Goal: Complete application form

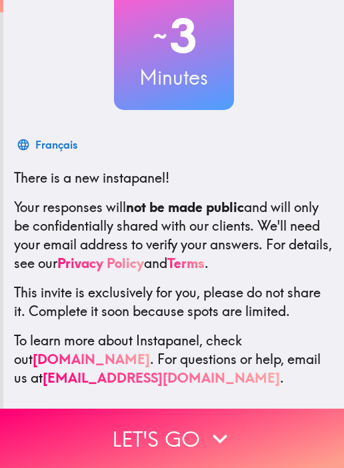
scroll to position [123, 0]
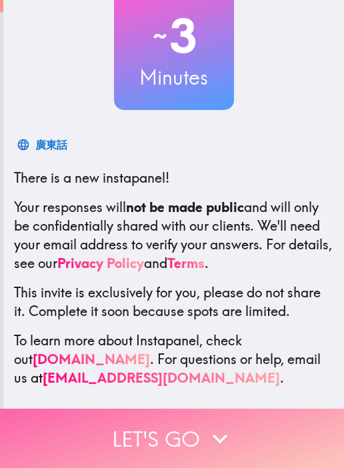
click at [154, 433] on button "Let's go" at bounding box center [172, 438] width 344 height 59
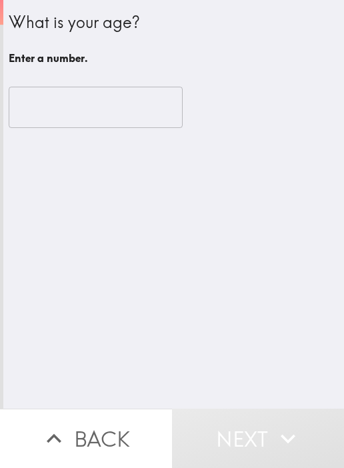
scroll to position [0, 0]
click at [99, 296] on div "What is your age? Enter a number. ​" at bounding box center [173, 204] width 341 height 409
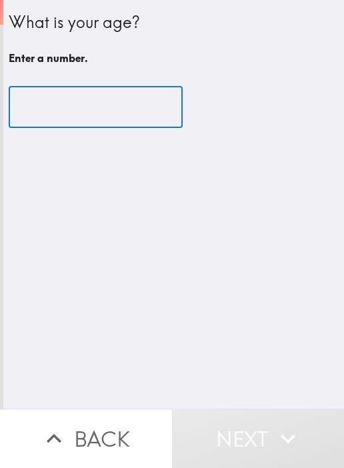
click at [62, 109] on input "number" at bounding box center [96, 107] width 174 height 41
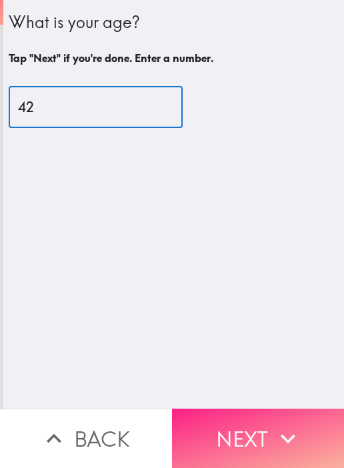
type input "42"
click at [209, 437] on button "Next" at bounding box center [258, 438] width 172 height 59
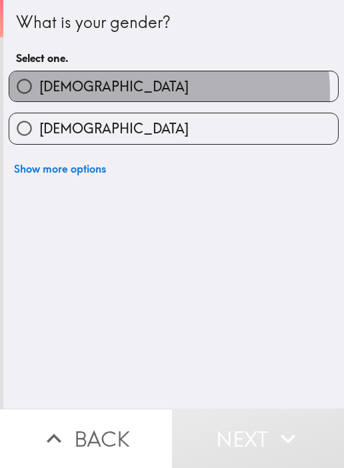
click at [99, 94] on label "[DEMOGRAPHIC_DATA]" at bounding box center [173, 86] width 329 height 30
click at [39, 94] on input "[DEMOGRAPHIC_DATA]" at bounding box center [24, 86] width 30 height 30
radio input "true"
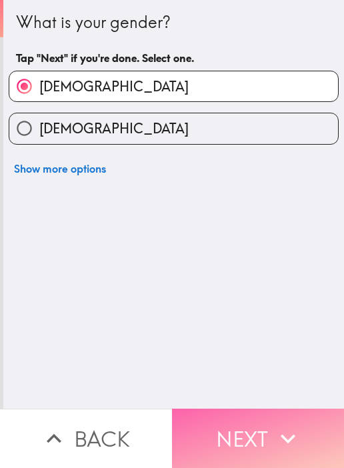
click at [200, 411] on button "Next" at bounding box center [258, 438] width 172 height 59
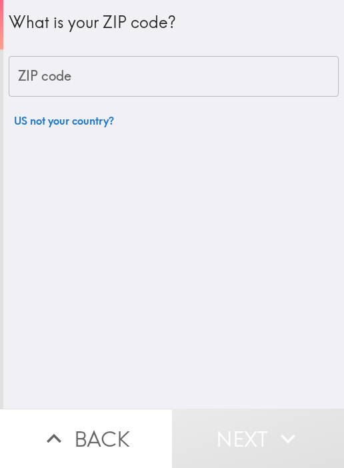
click at [32, 85] on input "ZIP code" at bounding box center [174, 76] width 330 height 41
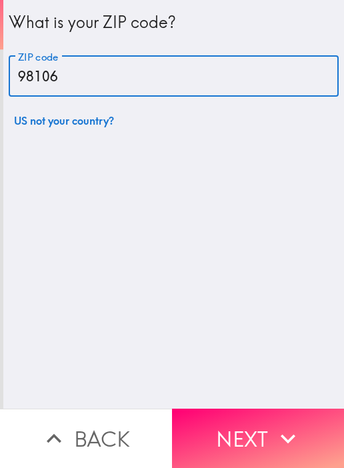
type input "98106"
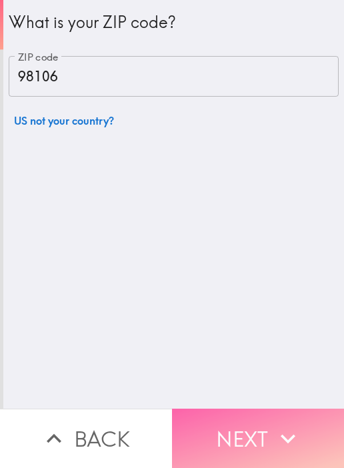
click at [226, 417] on button "Next" at bounding box center [258, 438] width 172 height 59
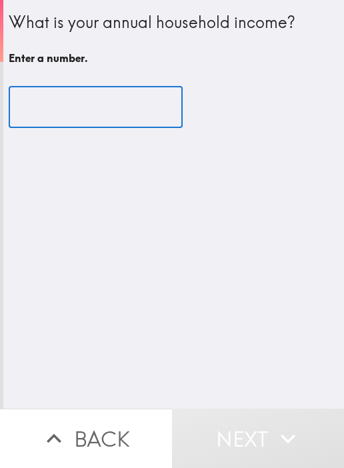
click at [80, 125] on input "number" at bounding box center [96, 107] width 174 height 41
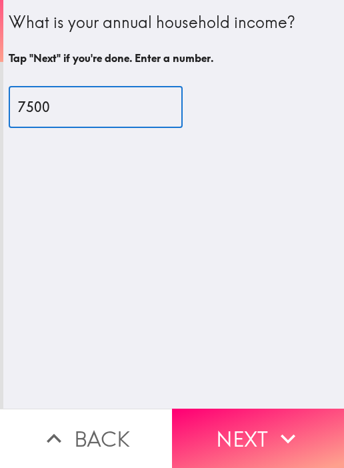
type input "75000"
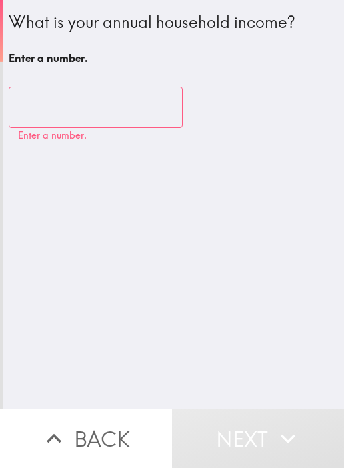
click at [11, 178] on div "What is your annual household income? Enter a number. ​ Enter a number." at bounding box center [173, 204] width 341 height 409
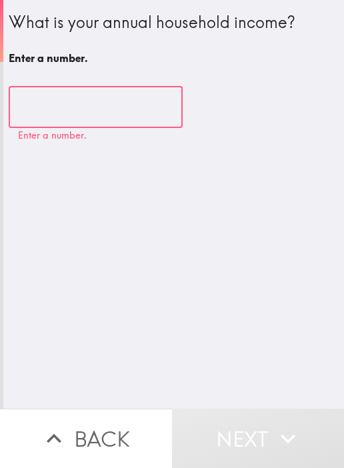
click at [140, 107] on input "number" at bounding box center [96, 107] width 174 height 41
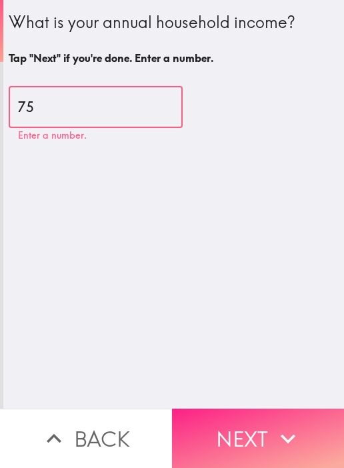
type input "75"
click at [248, 409] on button "Next" at bounding box center [258, 438] width 172 height 59
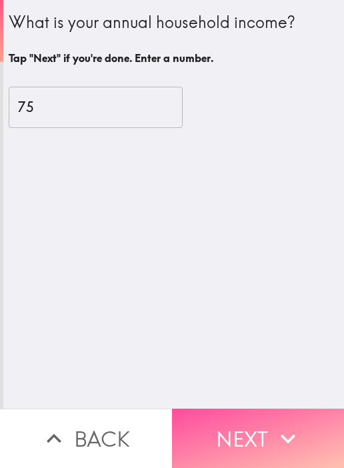
click at [211, 435] on button "Next" at bounding box center [258, 438] width 172 height 59
